Goal: Task Accomplishment & Management: Use online tool/utility

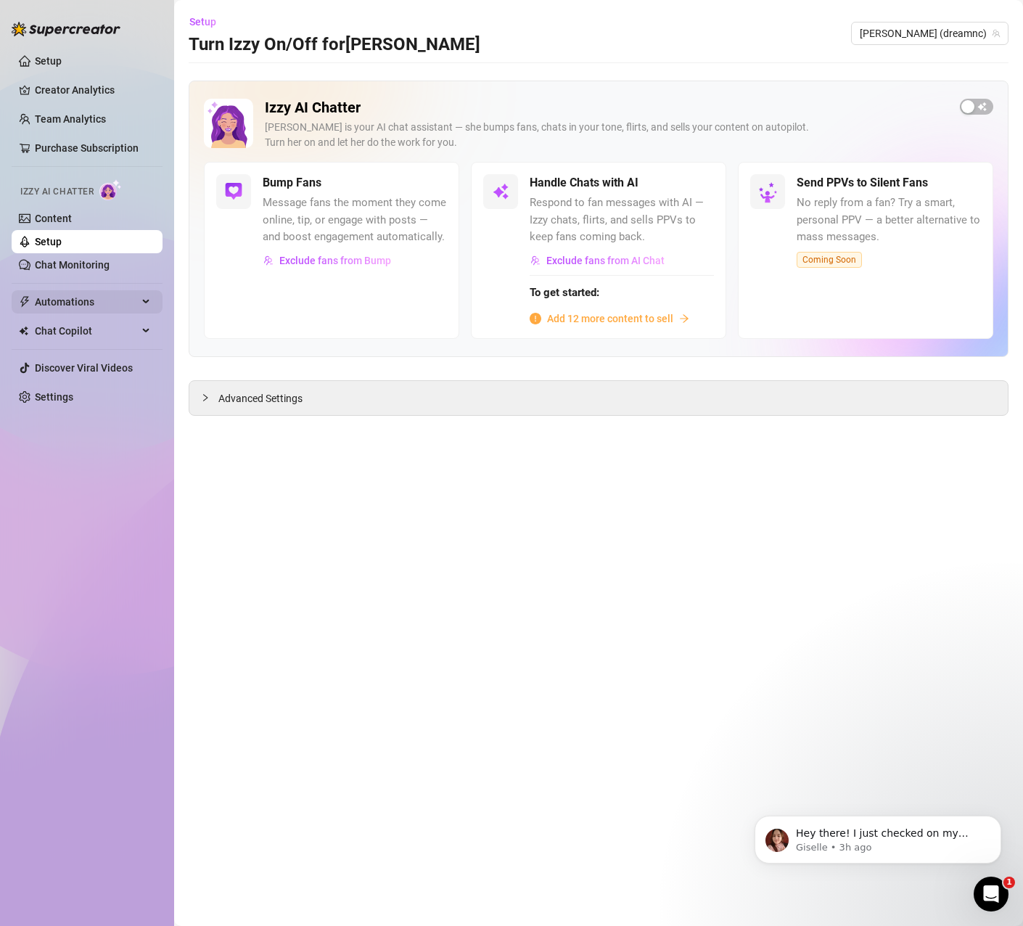
click at [116, 306] on span "Automations" at bounding box center [86, 301] width 103 height 23
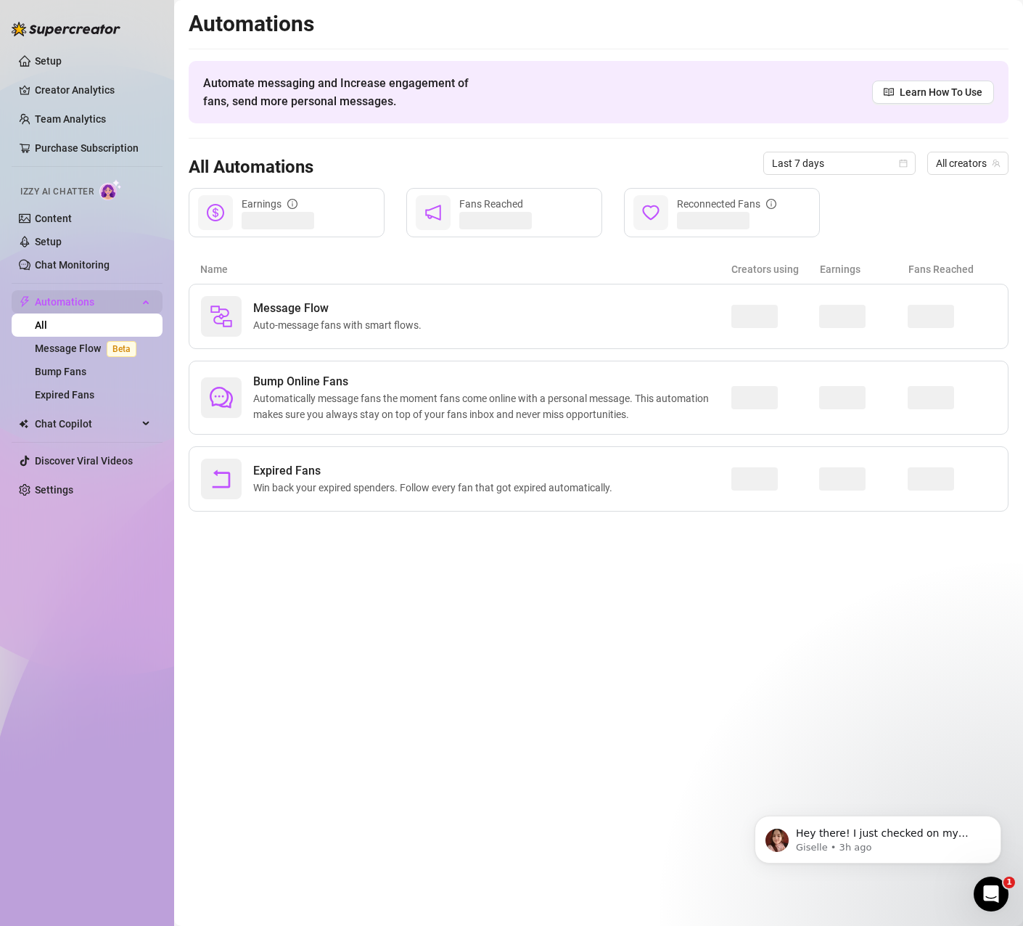
click at [113, 305] on span "Automations" at bounding box center [86, 301] width 103 height 23
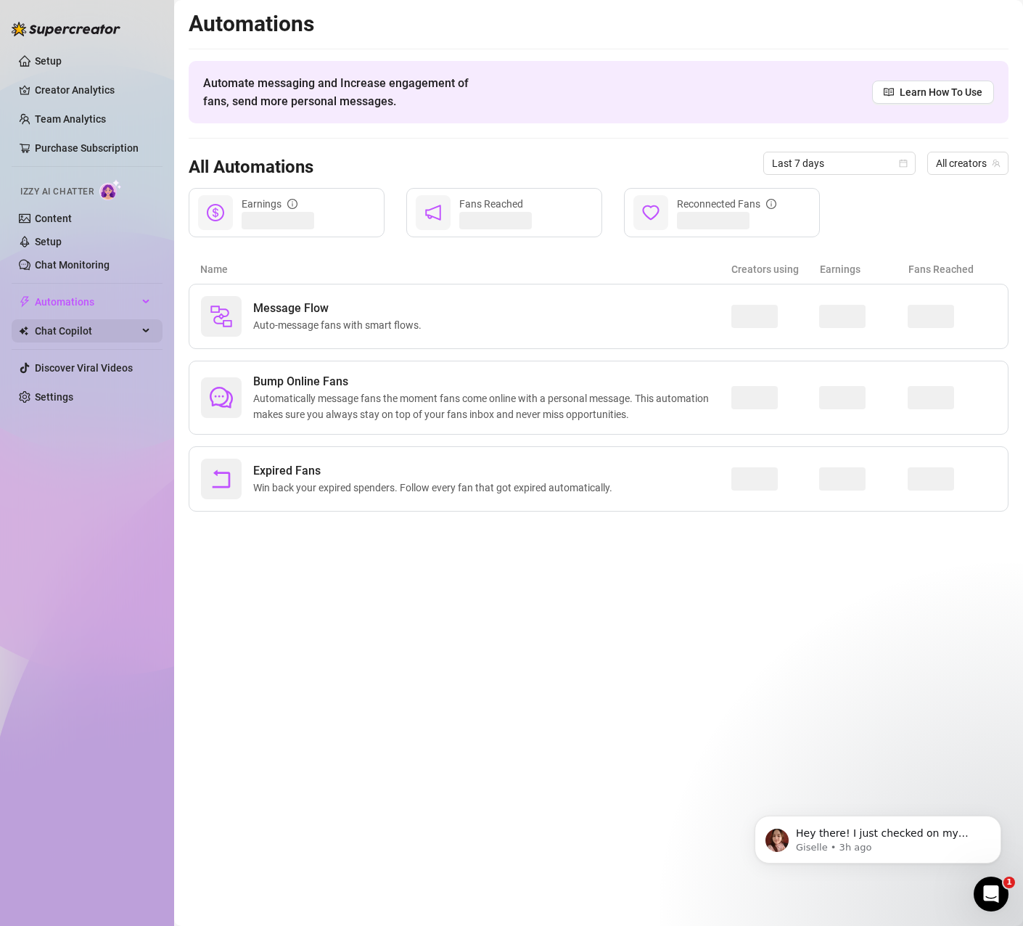
click at [125, 329] on span "Chat Copilot" at bounding box center [86, 330] width 103 height 23
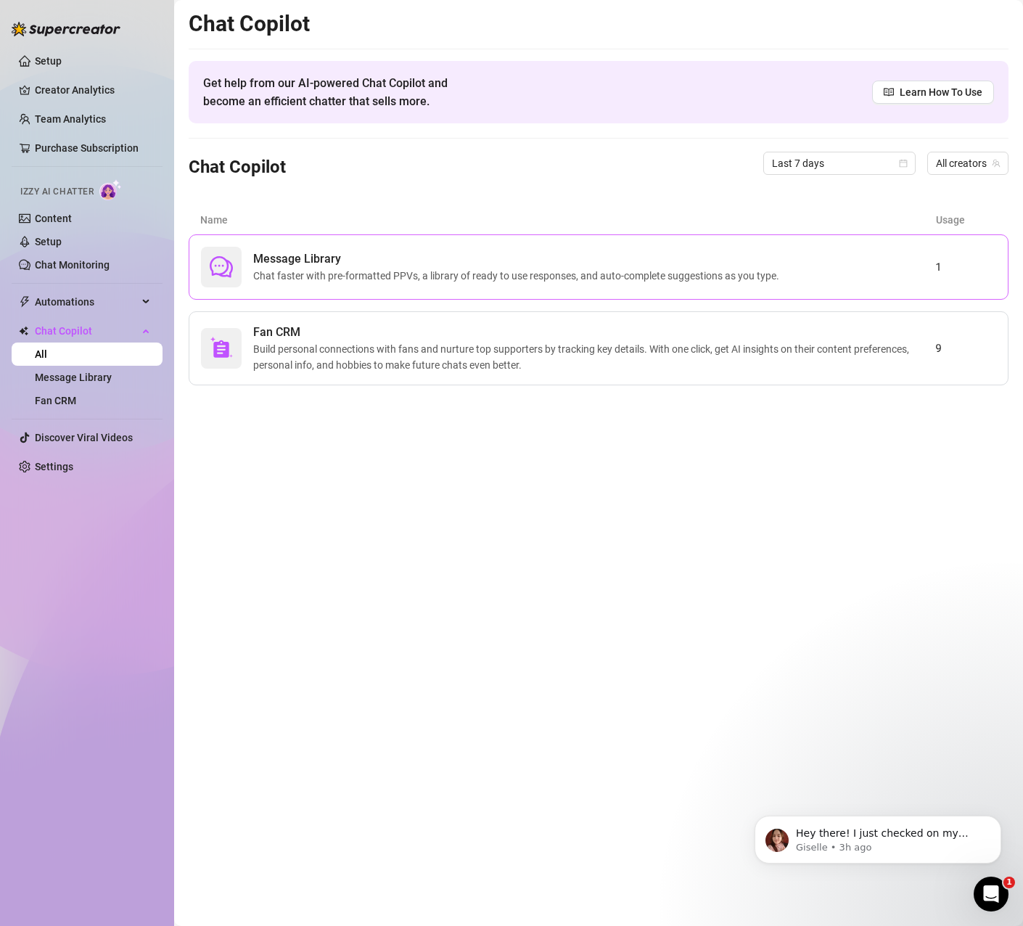
click at [300, 268] on span "Chat faster with pre-formatted PPVs, a library of ready to use responses, and a…" at bounding box center [519, 276] width 532 height 16
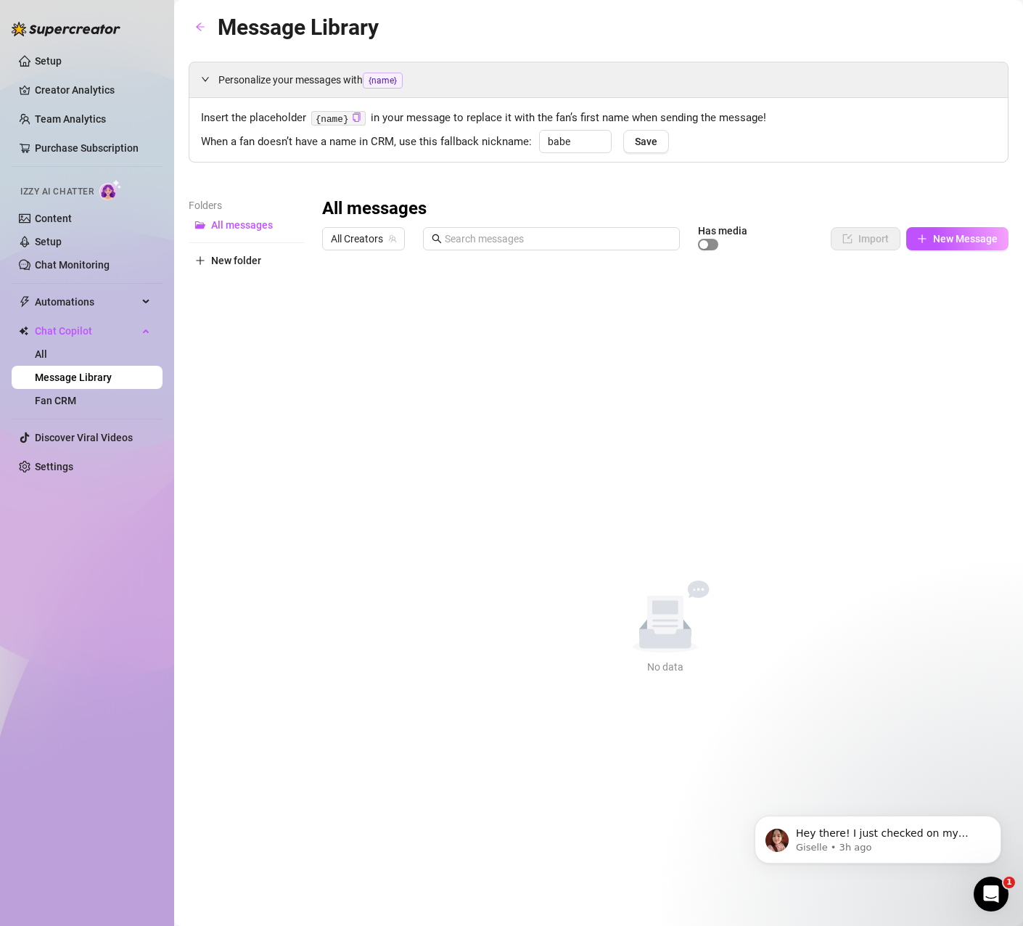
click at [712, 240] on span "button" at bounding box center [708, 245] width 20 height 12
click at [712, 240] on div "button" at bounding box center [712, 244] width 9 height 9
click at [941, 243] on span "New Message" at bounding box center [965, 239] width 65 height 12
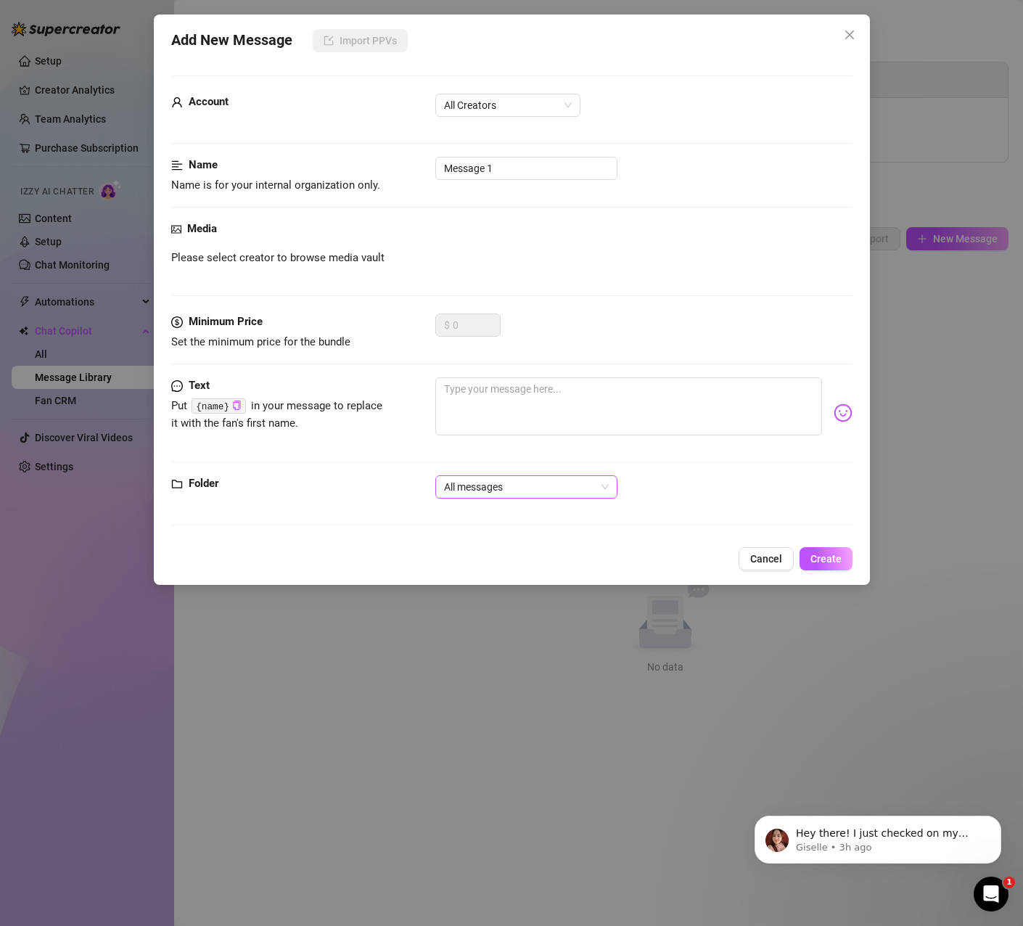
click at [513, 480] on span "All messages" at bounding box center [526, 487] width 165 height 22
click at [511, 479] on span "All messages" at bounding box center [526, 487] width 165 height 22
click at [517, 102] on span "All Creators" at bounding box center [508, 105] width 128 height 22
click at [488, 152] on div "[PERSON_NAME] (@dreamnc)" at bounding box center [508, 157] width 122 height 16
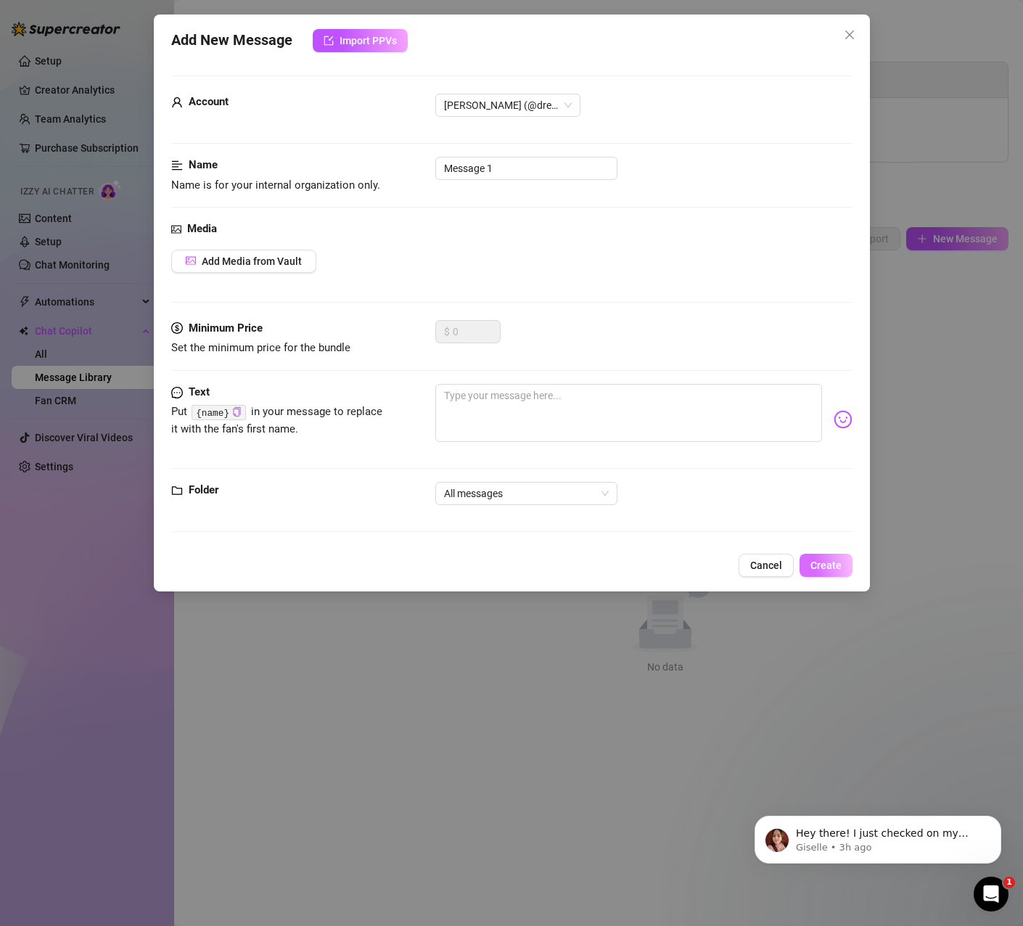
click at [833, 568] on span "Create" at bounding box center [825, 565] width 31 height 12
click at [752, 554] on button "Cancel" at bounding box center [766, 565] width 55 height 23
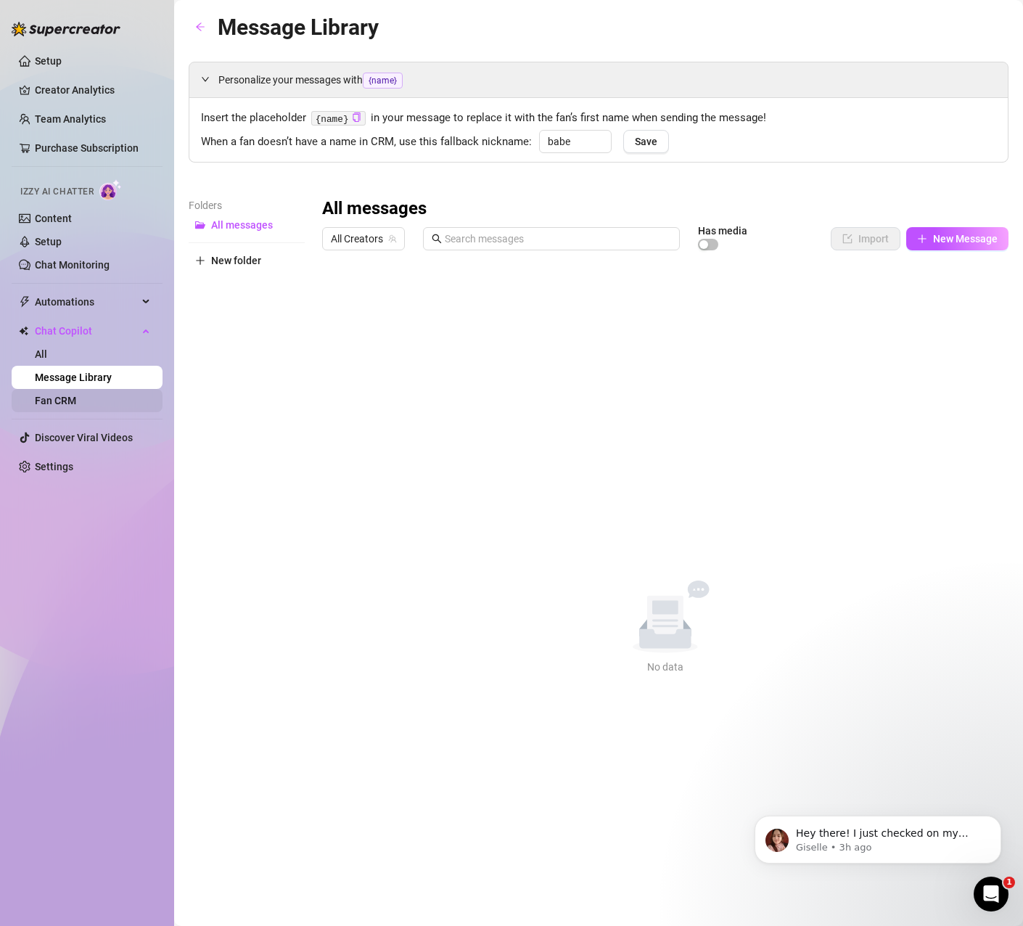
click at [75, 395] on link "Fan CRM" at bounding box center [55, 401] width 41 height 12
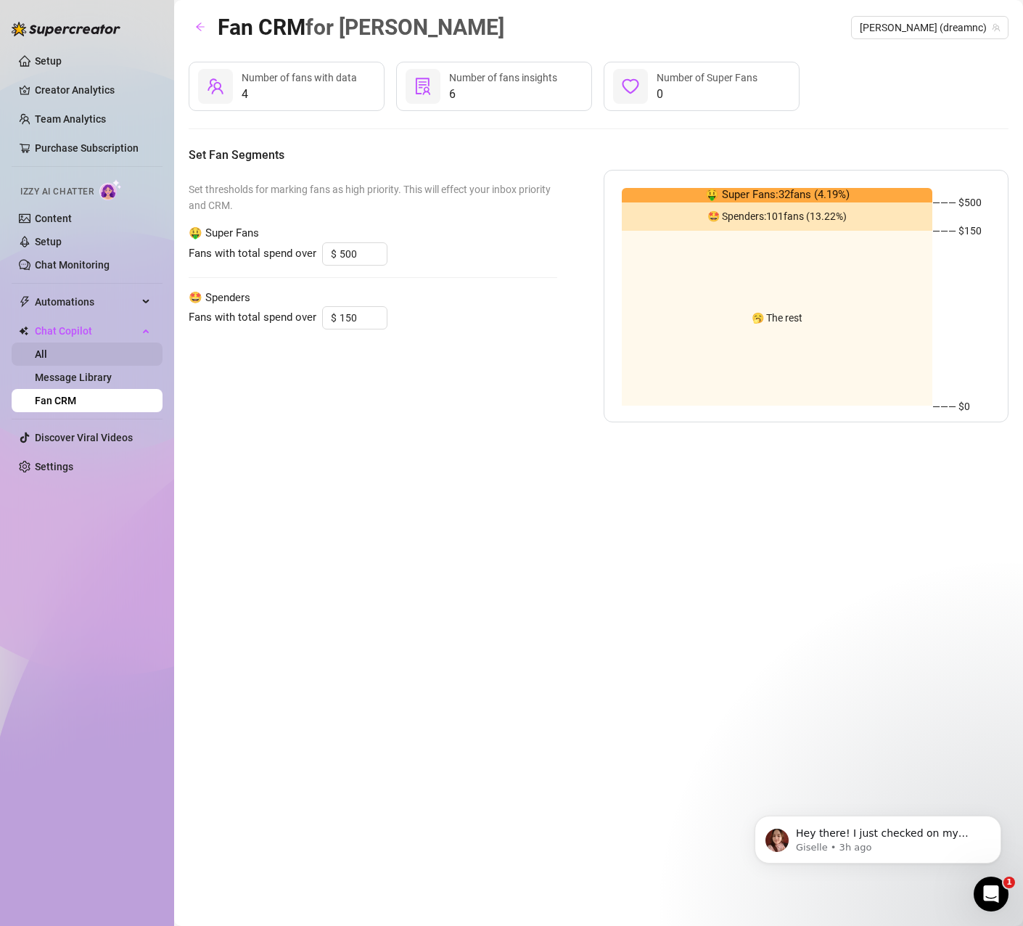
click at [47, 358] on link "All" at bounding box center [41, 354] width 12 height 12
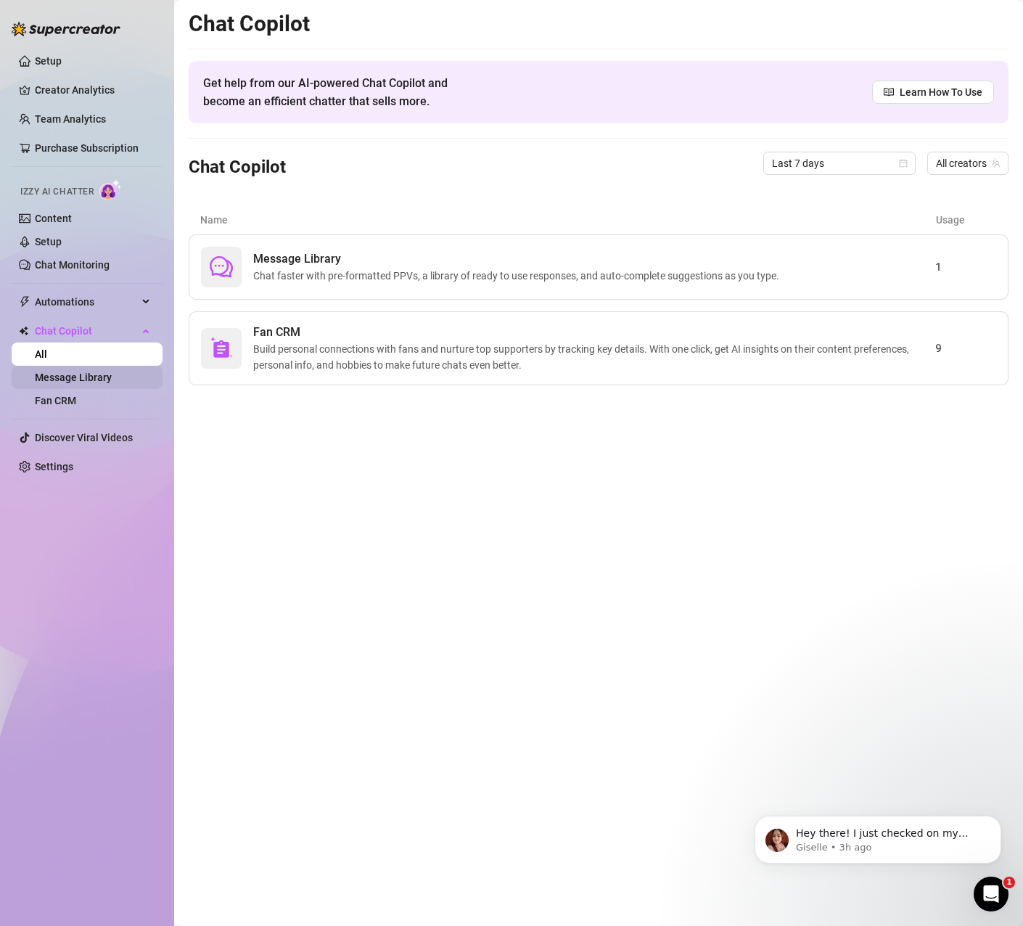
click at [65, 375] on link "Message Library" at bounding box center [73, 377] width 77 height 12
